Goal: Find contact information: Find contact information

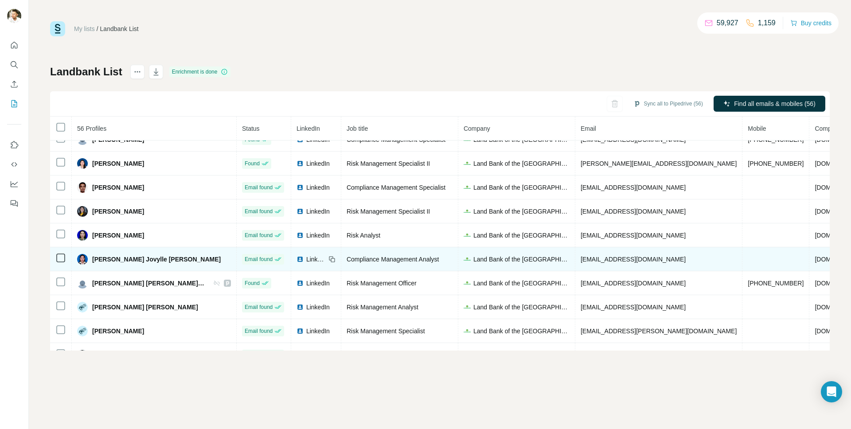
scroll to position [68, 0]
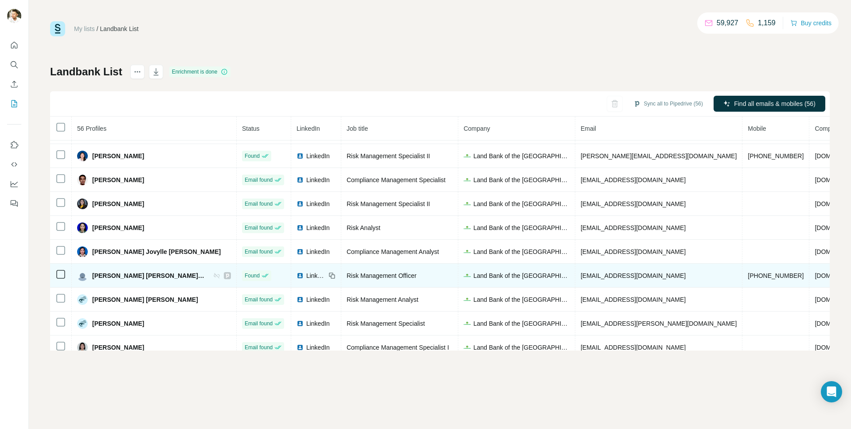
drag, startPoint x: 641, startPoint y: 276, endPoint x: 542, endPoint y: 275, distance: 98.8
click at [575, 275] on td "[EMAIL_ADDRESS][DOMAIN_NAME]" at bounding box center [658, 276] width 167 height 24
copy span "[EMAIL_ADDRESS][DOMAIN_NAME]"
drag, startPoint x: 708, startPoint y: 276, endPoint x: 658, endPoint y: 275, distance: 50.1
click at [742, 275] on td "[PHONE_NUMBER]" at bounding box center [775, 276] width 67 height 24
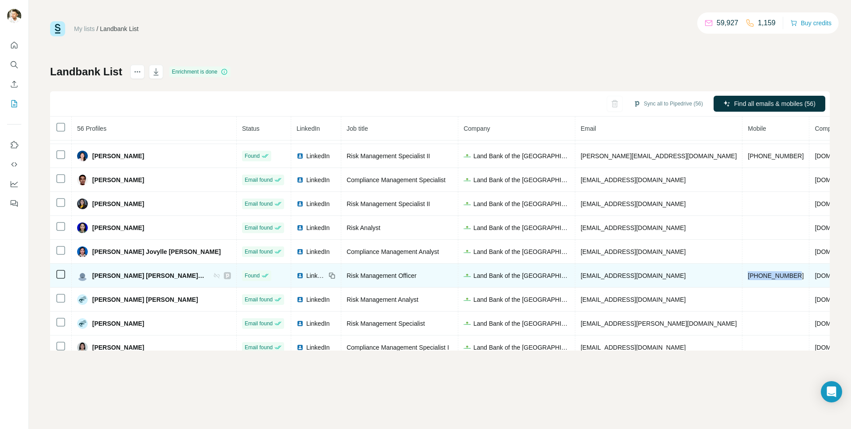
copy span "[PHONE_NUMBER]"
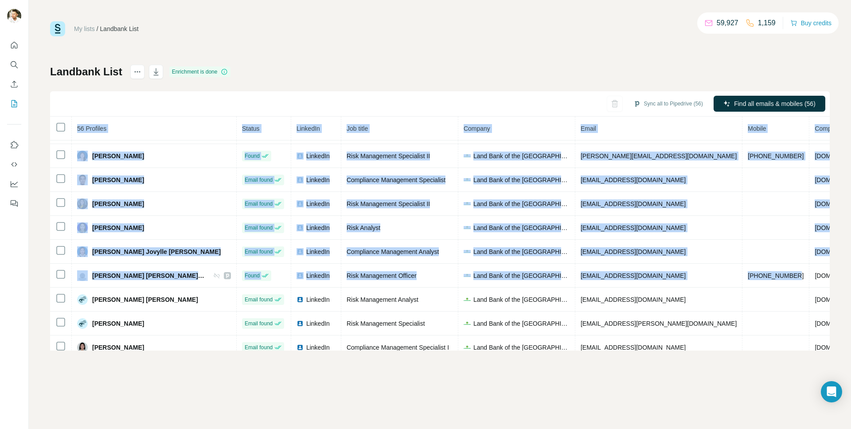
scroll to position [68, 32]
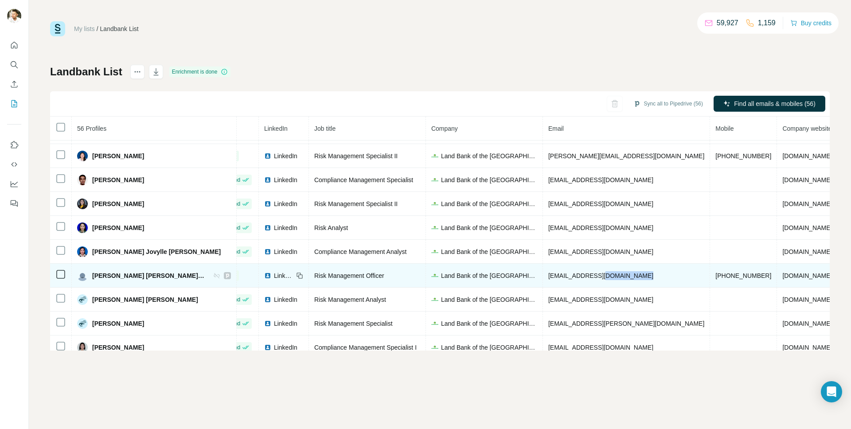
drag, startPoint x: 712, startPoint y: 275, endPoint x: 544, endPoint y: 272, distance: 167.9
click at [560, 271] on tr "[PERSON_NAME] [PERSON_NAME], CRA Found LinkedIn Risk Management Officer Land Ba…" at bounding box center [483, 276] width 930 height 24
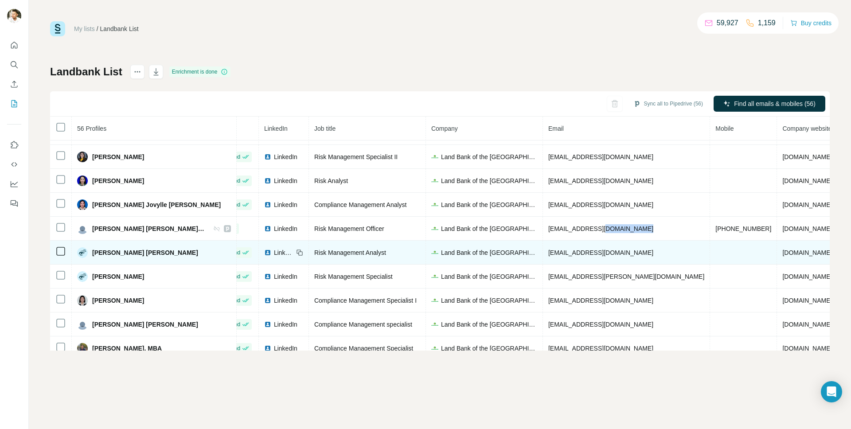
scroll to position [223, 32]
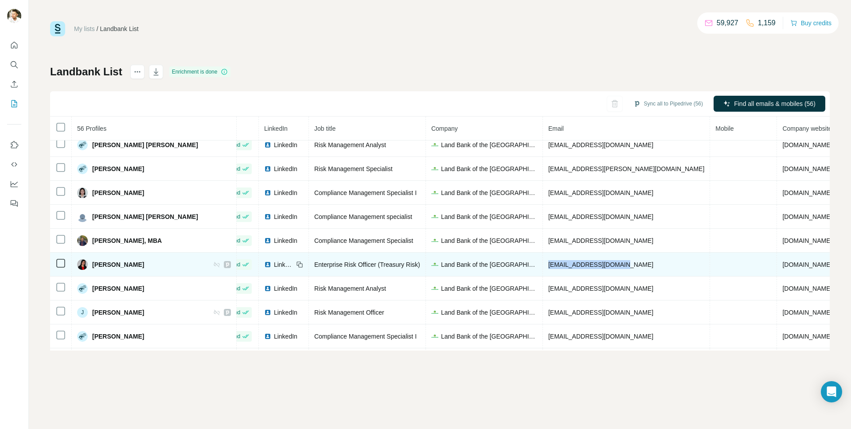
drag, startPoint x: 589, startPoint y: 264, endPoint x: 506, endPoint y: 262, distance: 82.4
click at [543, 262] on td "[EMAIL_ADDRESS][DOMAIN_NAME]" at bounding box center [626, 265] width 167 height 24
copy span "[EMAIL_ADDRESS][DOMAIN_NAME]"
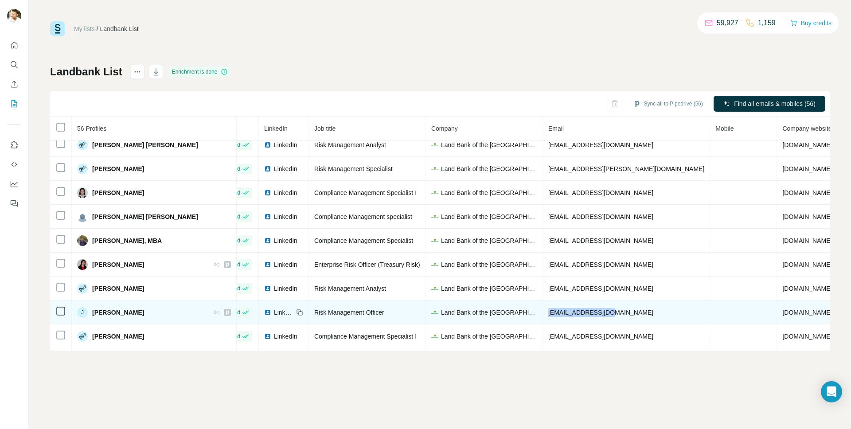
drag, startPoint x: 568, startPoint y: 312, endPoint x: 511, endPoint y: 307, distance: 57.4
click at [543, 307] on td "[EMAIL_ADDRESS][DOMAIN_NAME]" at bounding box center [626, 312] width 167 height 24
copy span "[EMAIL_ADDRESS][DOMAIN_NAME]"
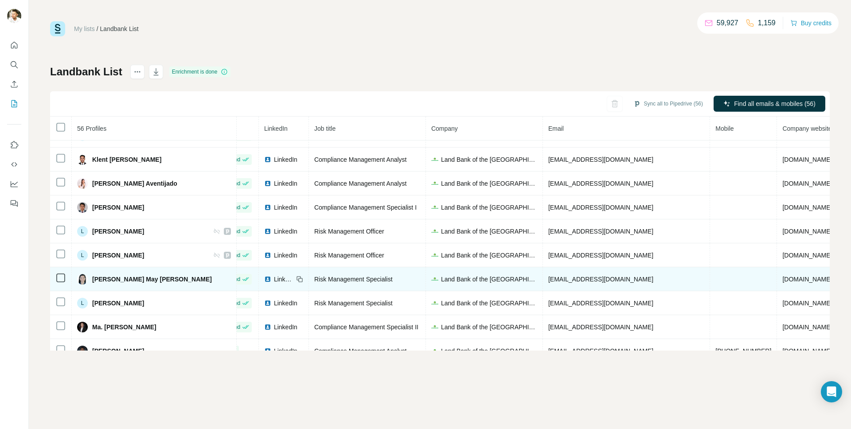
scroll to position [573, 32]
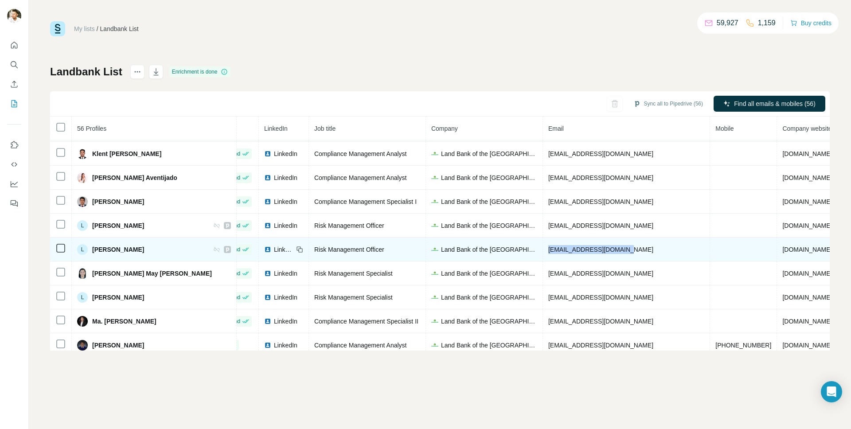
drag, startPoint x: 597, startPoint y: 245, endPoint x: 510, endPoint y: 244, distance: 87.3
click at [543, 244] on td "[EMAIL_ADDRESS][DOMAIN_NAME]" at bounding box center [626, 249] width 167 height 24
copy span "[EMAIL_ADDRESS][DOMAIN_NAME]"
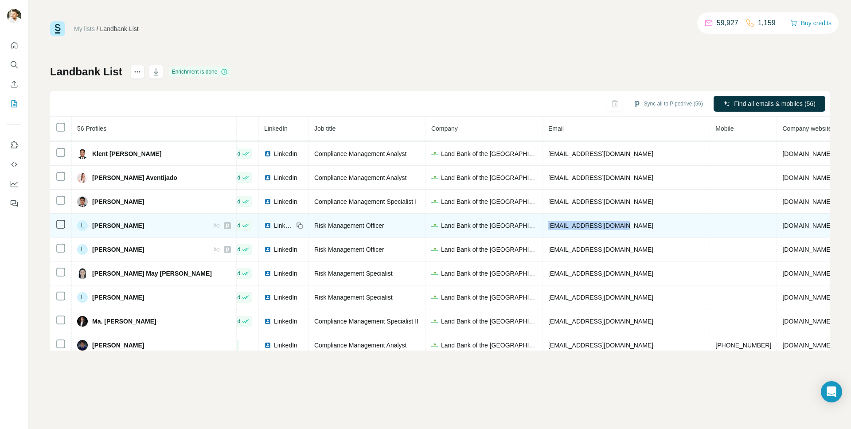
drag, startPoint x: 589, startPoint y: 224, endPoint x: 506, endPoint y: 224, distance: 83.3
click at [543, 224] on td "[EMAIL_ADDRESS][DOMAIN_NAME]" at bounding box center [626, 226] width 167 height 24
copy span "[EMAIL_ADDRESS][DOMAIN_NAME]"
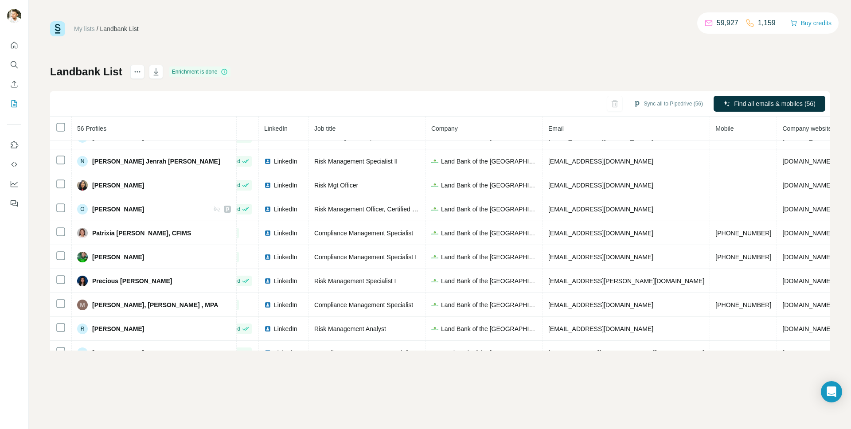
scroll to position [922, 32]
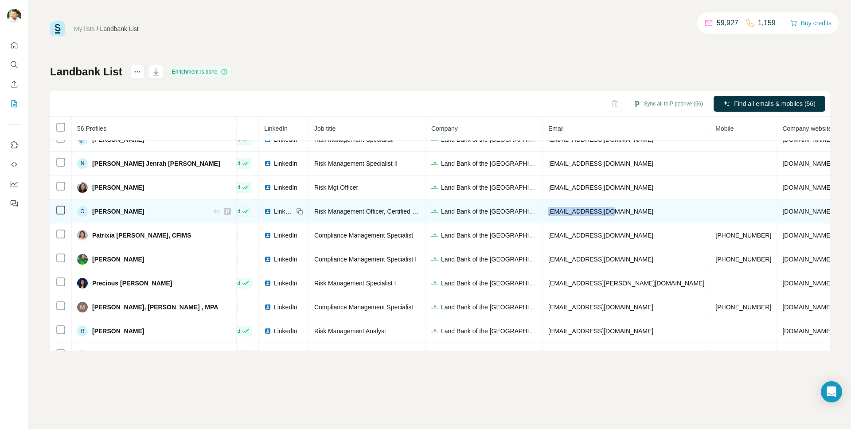
drag, startPoint x: 560, startPoint y: 211, endPoint x: 506, endPoint y: 210, distance: 54.5
click at [543, 210] on td "[EMAIL_ADDRESS][DOMAIN_NAME]" at bounding box center [626, 211] width 167 height 24
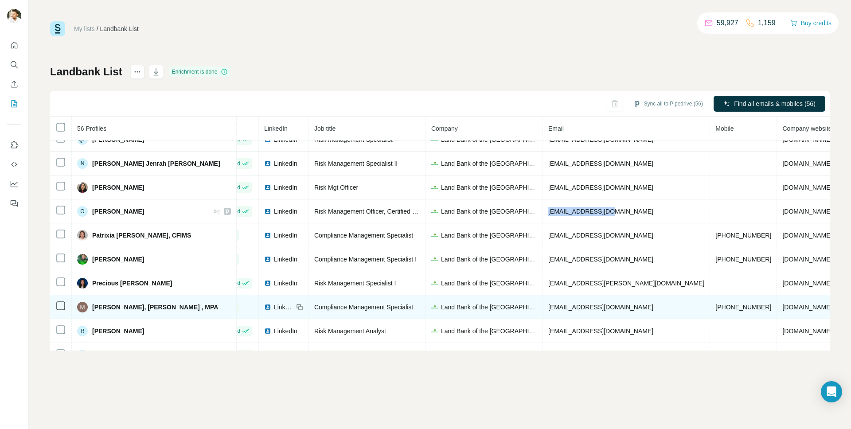
copy span "[EMAIL_ADDRESS][DOMAIN_NAME]"
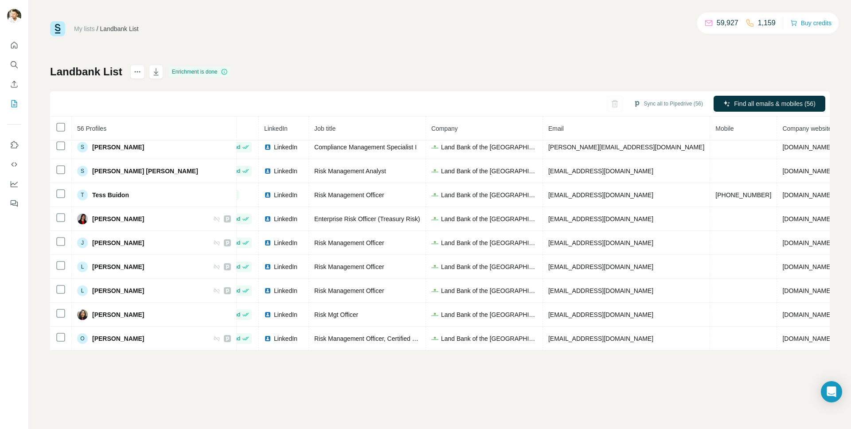
scroll to position [1135, 32]
click at [653, 103] on button "Sync all to Pipedrive (56)" at bounding box center [668, 103] width 82 height 13
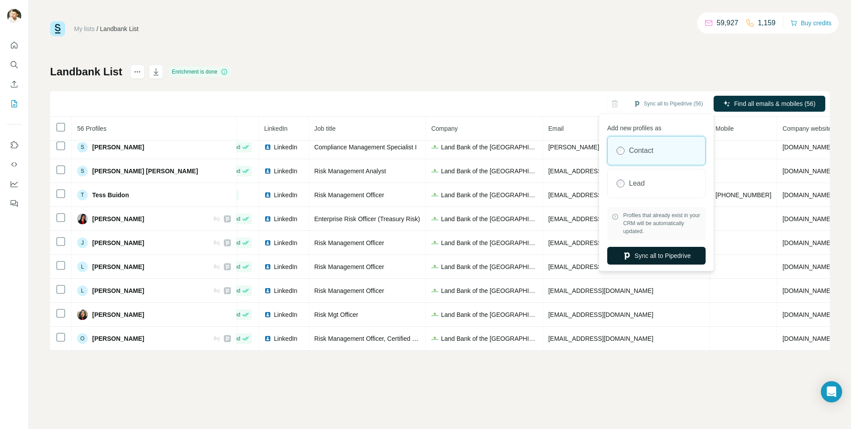
click at [646, 257] on button "Sync all to Pipedrive" at bounding box center [656, 256] width 98 height 18
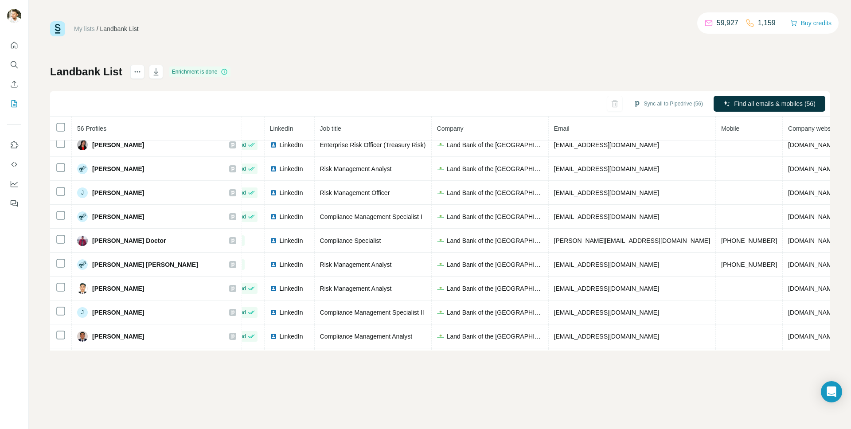
scroll to position [0, 32]
